Goal: Transaction & Acquisition: Purchase product/service

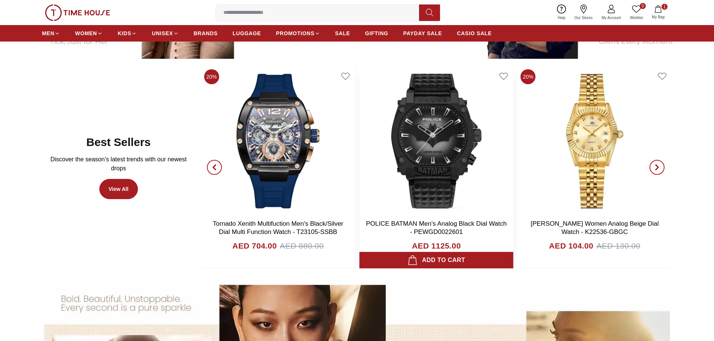
scroll to position [446, 0]
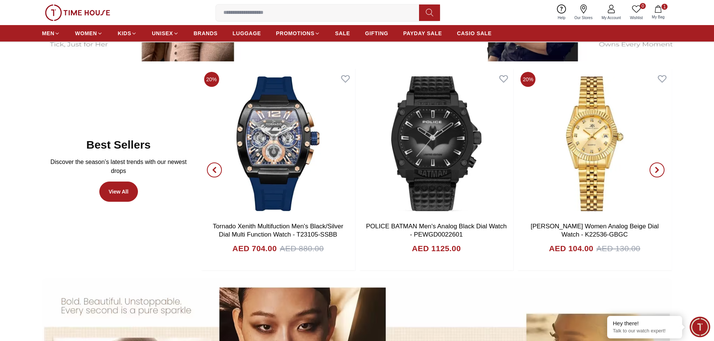
click at [351, 38] on ul "MEN WOMEN KIDS UNISEX BRANDS LUGGAGE PROMOTIONS SALE GIFTING PAYDAY SALE CASIO …" at bounding box center [267, 33] width 450 height 13
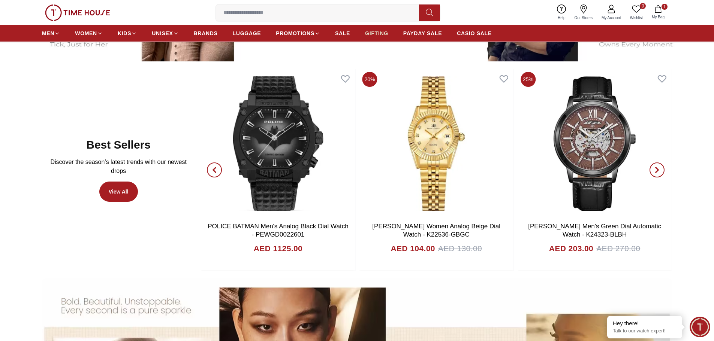
click at [369, 31] on span "GIFTING" at bounding box center [376, 33] width 23 height 7
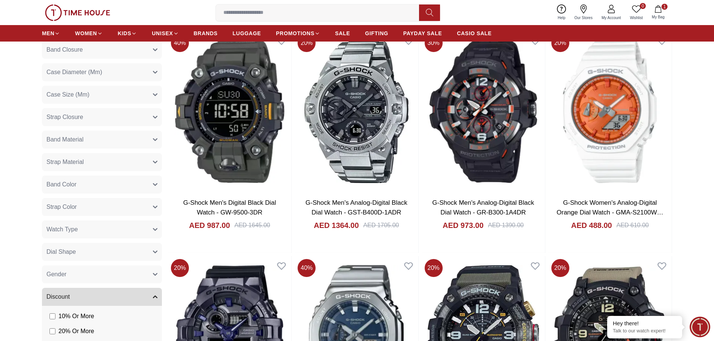
scroll to position [562, 0]
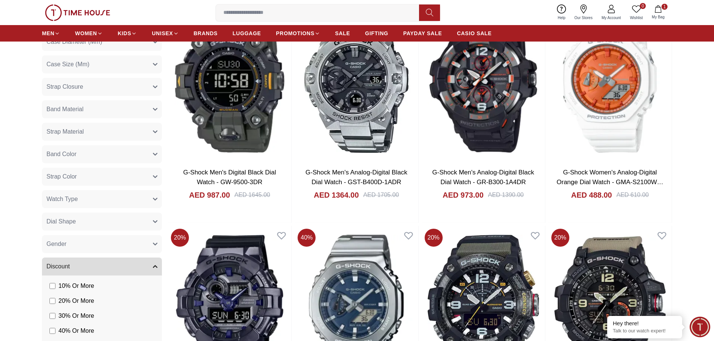
click at [93, 245] on button "Gender" at bounding box center [102, 244] width 120 height 18
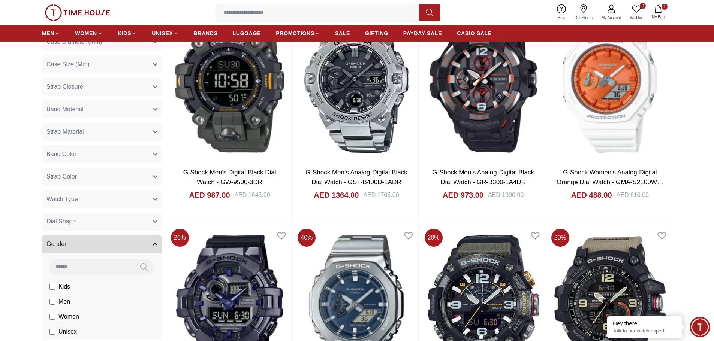
click at [59, 302] on span "Men" at bounding box center [64, 302] width 12 height 9
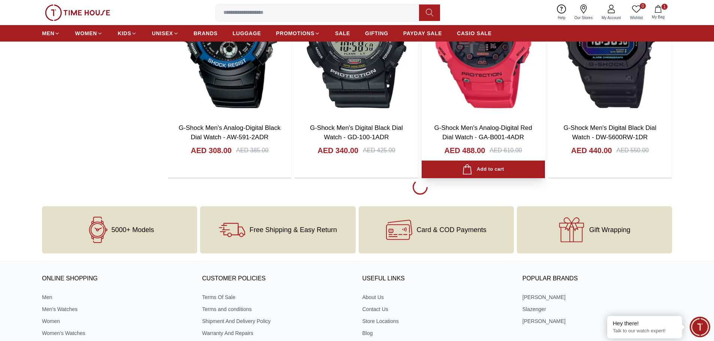
scroll to position [1346, 0]
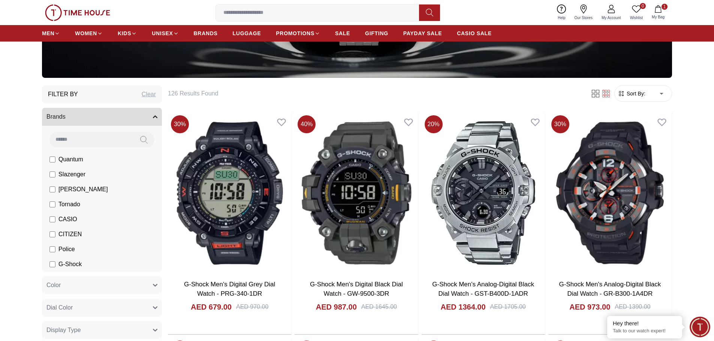
scroll to position [221, 0]
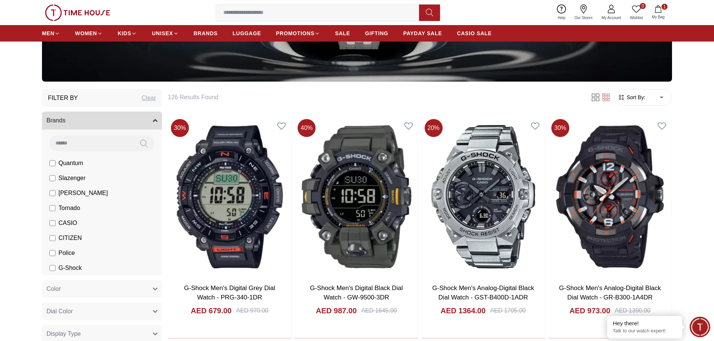
click at [49, 254] on li "Police" at bounding box center [103, 253] width 117 height 15
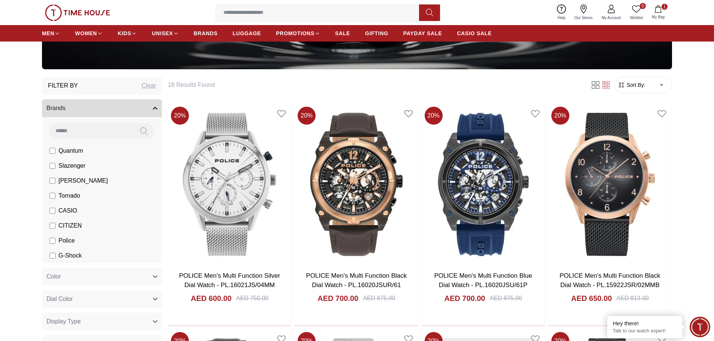
scroll to position [221, 0]
